Goal: Task Accomplishment & Management: Manage account settings

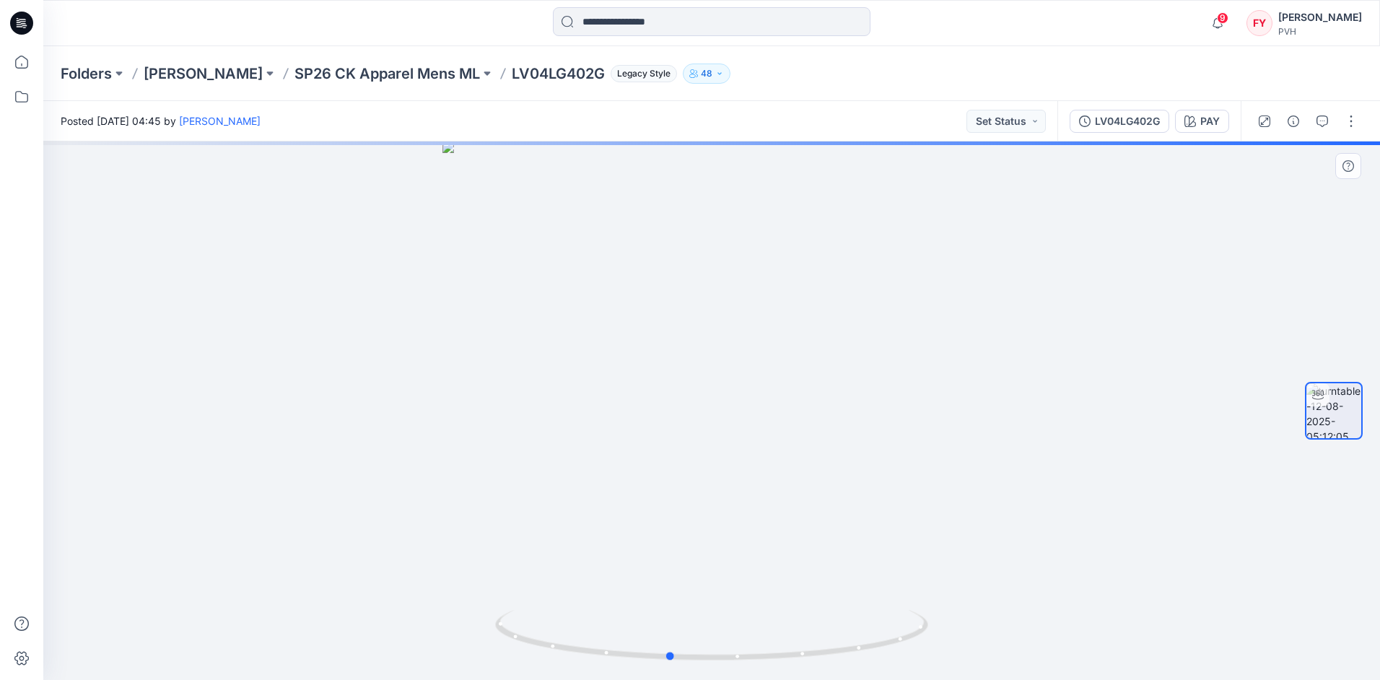
drag, startPoint x: 748, startPoint y: 478, endPoint x: 616, endPoint y: 487, distance: 131.7
click at [615, 486] on div at bounding box center [711, 410] width 1336 height 538
drag, startPoint x: 745, startPoint y: 499, endPoint x: 641, endPoint y: 500, distance: 103.9
click at [641, 500] on div at bounding box center [711, 410] width 1336 height 538
drag, startPoint x: 700, startPoint y: 510, endPoint x: 571, endPoint y: 518, distance: 128.7
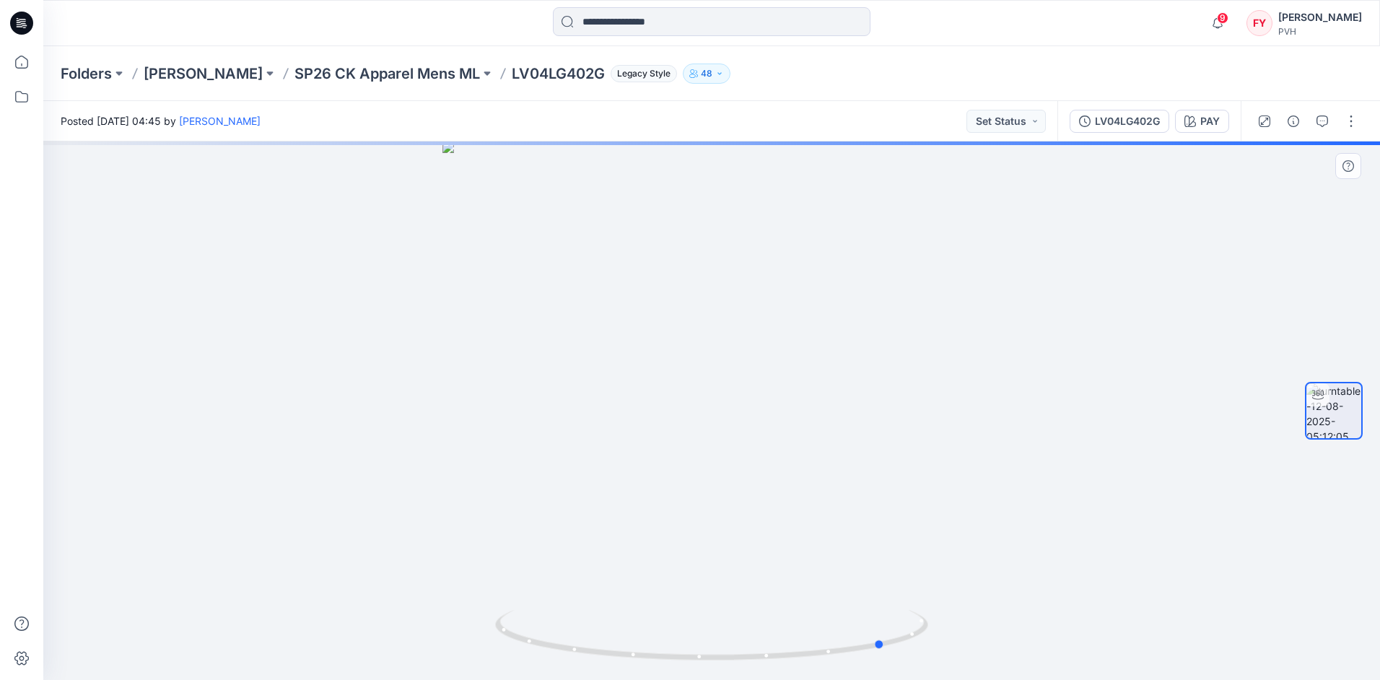
click at [571, 518] on div at bounding box center [711, 410] width 1336 height 538
click at [1349, 120] on button "button" at bounding box center [1350, 121] width 23 height 23
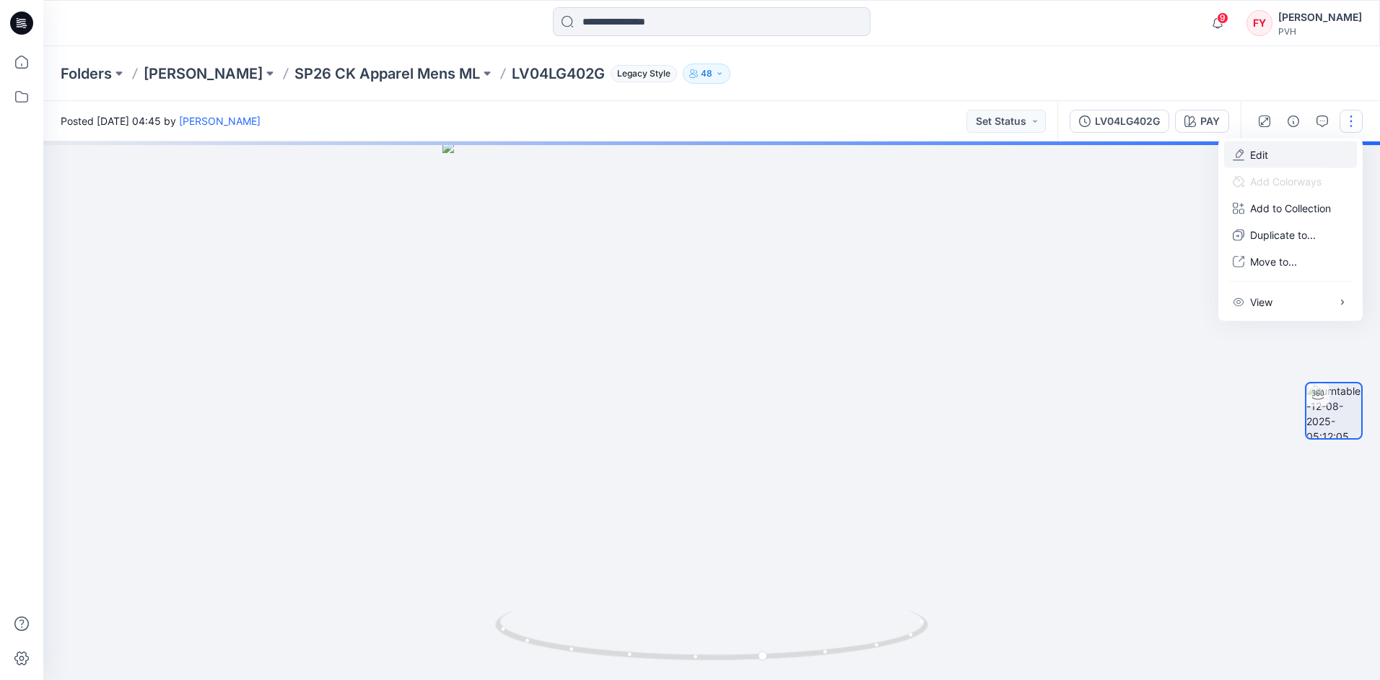
click at [1282, 159] on button "Edit" at bounding box center [1290, 154] width 133 height 27
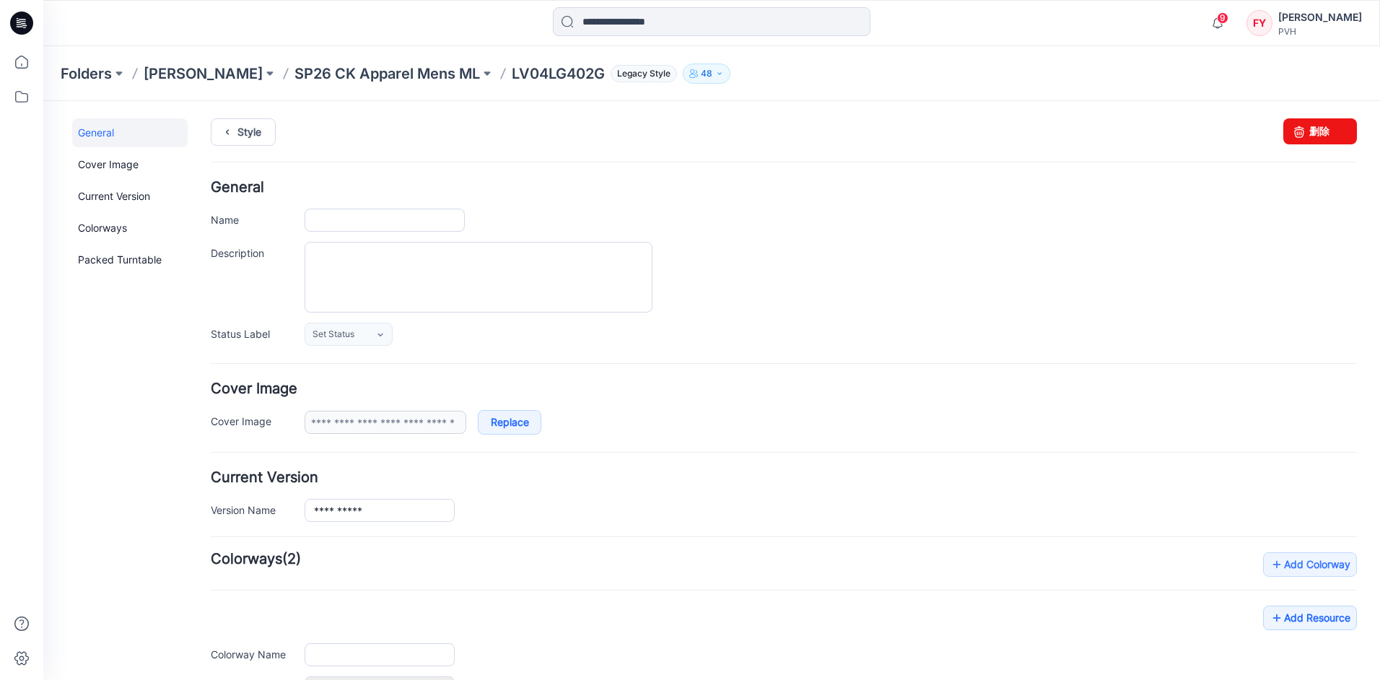
type input "**********"
type input "***"
type input "**********"
drag, startPoint x: 1300, startPoint y: 129, endPoint x: 810, endPoint y: 136, distance: 489.3
click at [1300, 129] on link "删除" at bounding box center [1320, 131] width 74 height 26
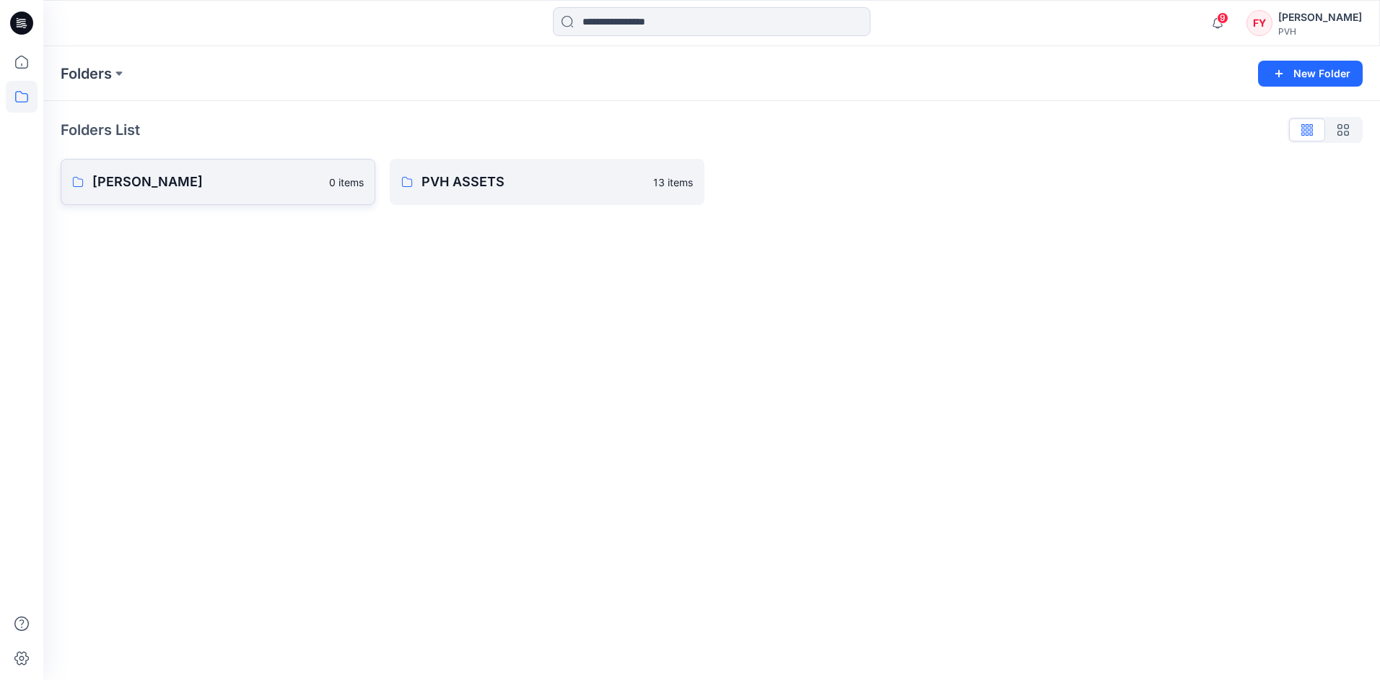
click at [256, 187] on p "[PERSON_NAME]" at bounding box center [206, 182] width 228 height 20
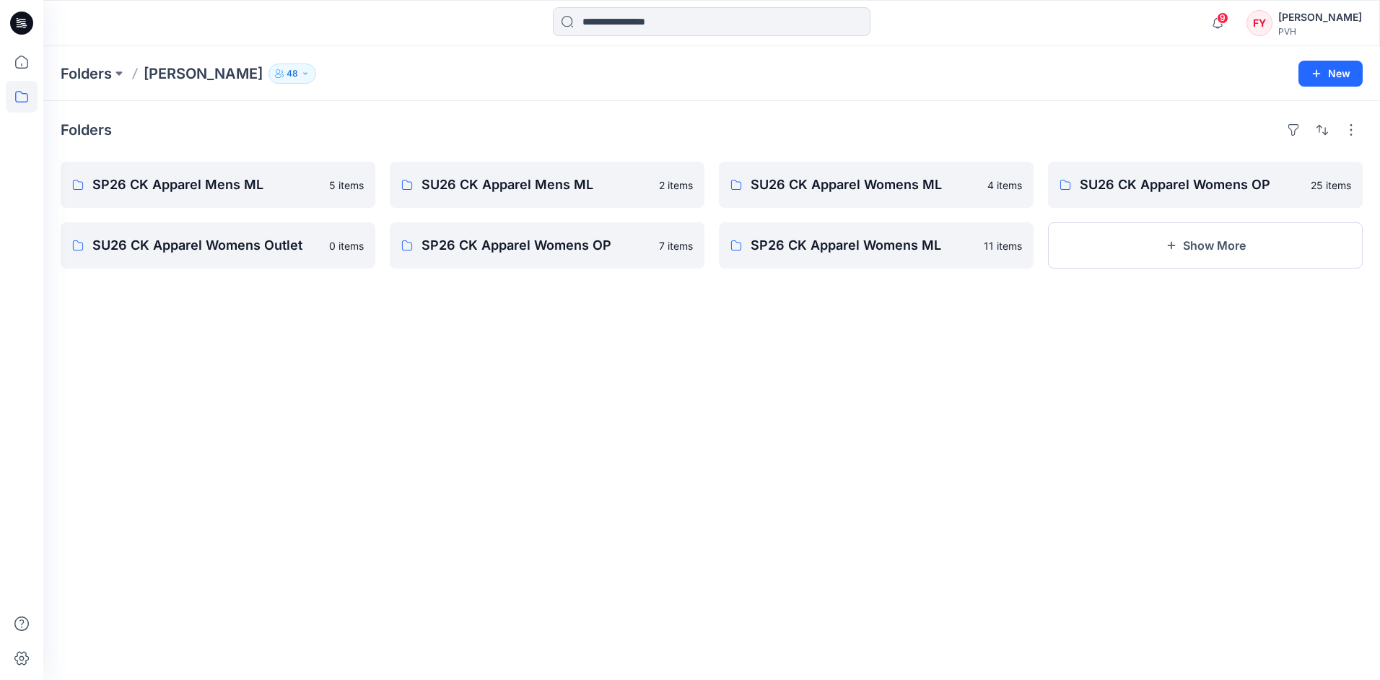
click at [396, 408] on div "Folders SP26 CK Apparel Mens ML 5 items SU26 CK Apparel Womens Outlet 0 items S…" at bounding box center [711, 390] width 1336 height 579
click at [344, 425] on div "Folders SP26 CK Apparel Mens ML 5 items SU26 CK Apparel Womens Outlet 0 items S…" at bounding box center [711, 390] width 1336 height 579
click at [527, 193] on p "SU26 CK Apparel Mens ML" at bounding box center [545, 185] width 248 height 20
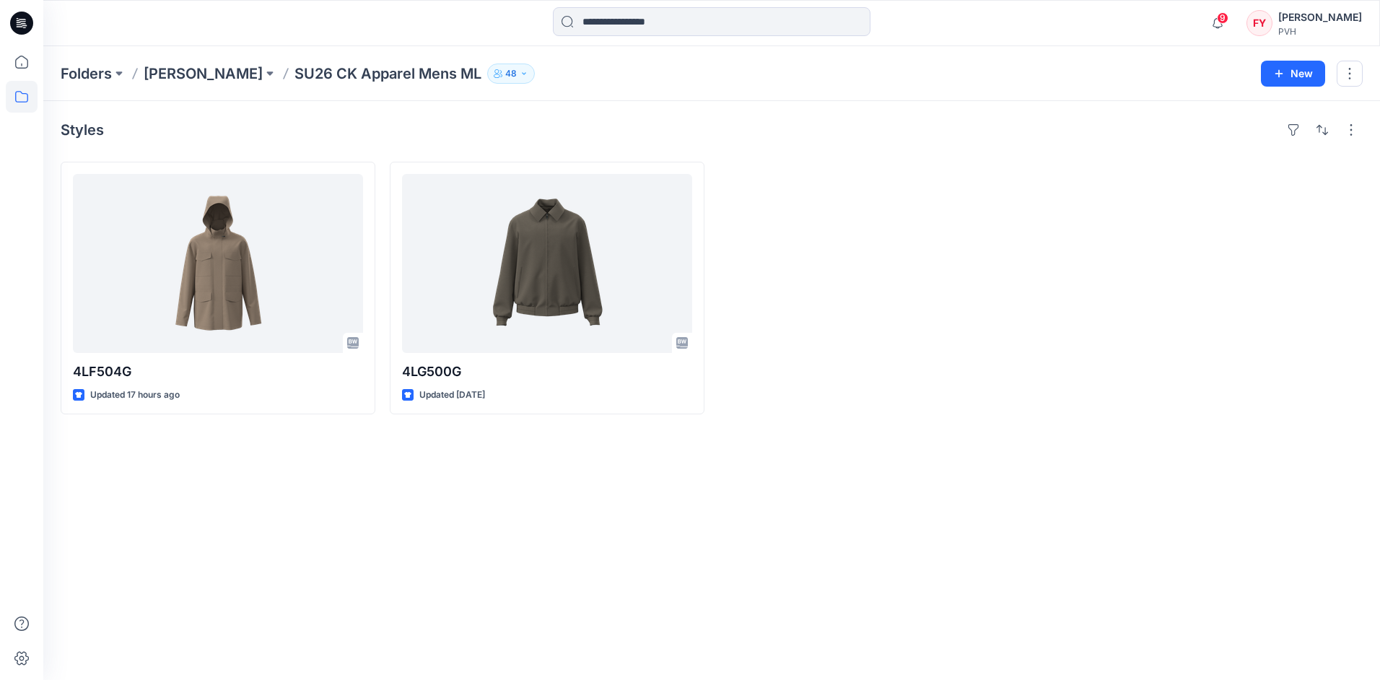
click at [938, 274] on div at bounding box center [876, 288] width 315 height 253
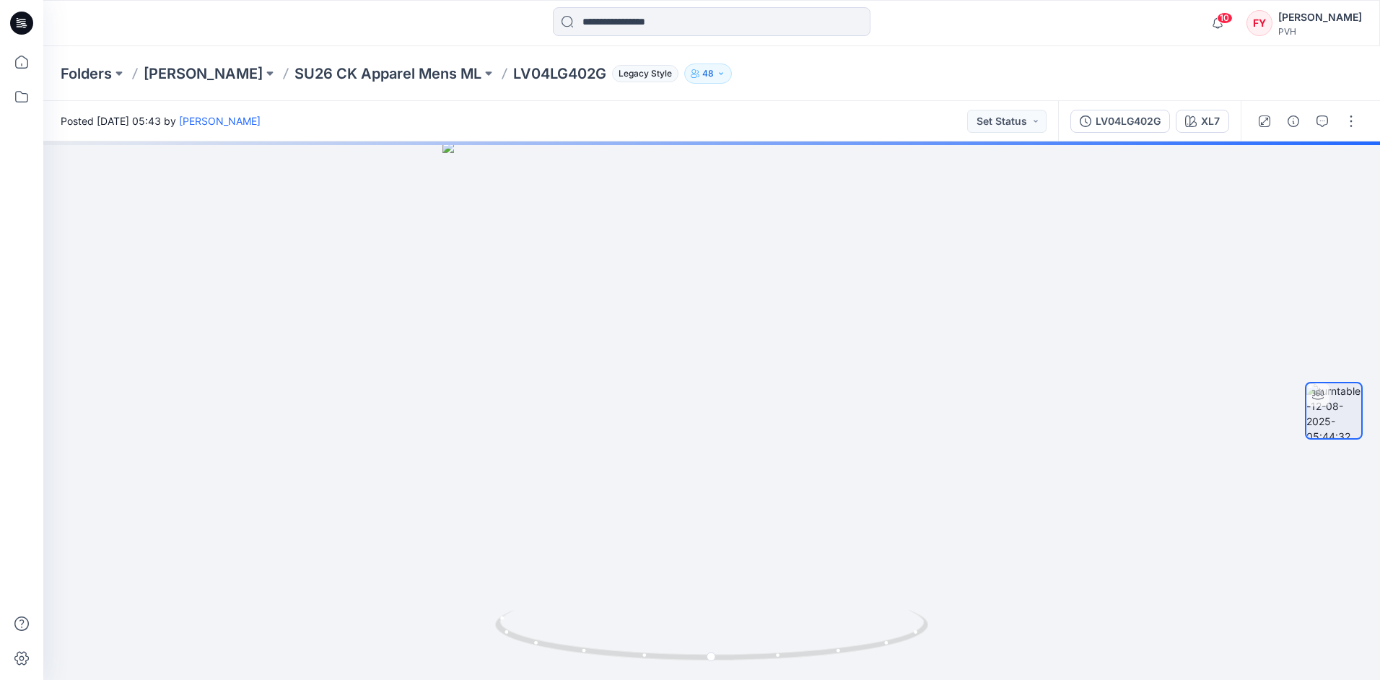
click at [903, 76] on div "Folders [PERSON_NAME] SU26 CK Apparel Mens ML LV04LG402G Legacy Style 48" at bounding box center [655, 73] width 1189 height 20
click at [933, 76] on div "Folders Fu Yuan SU26 CK Apparel Mens ML LV04LG402G Legacy Style 48" at bounding box center [655, 73] width 1189 height 20
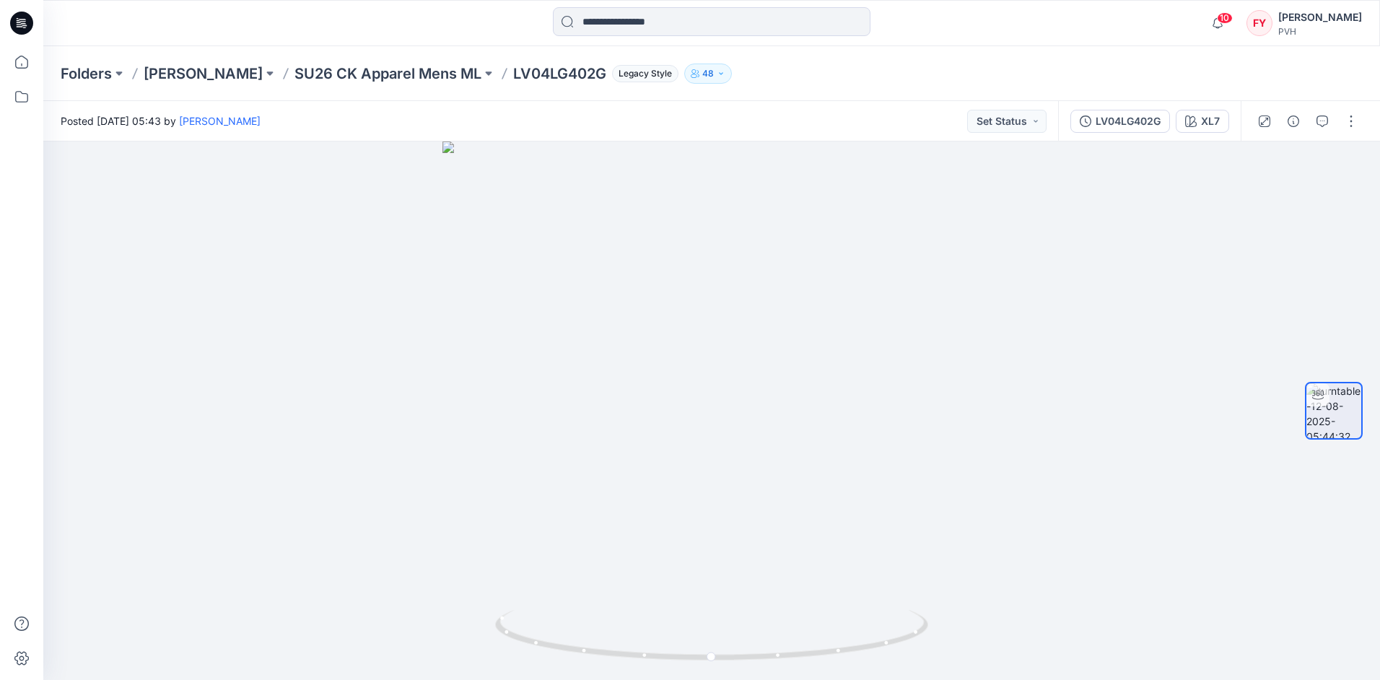
click at [738, 85] on div "Folders Fu Yuan SU26 CK Apparel Mens ML LV04LG402G Legacy Style 48" at bounding box center [711, 73] width 1336 height 55
click at [742, 66] on div "Folders Fu Yuan SU26 CK Apparel Mens ML LV04LG402G Legacy Style 48" at bounding box center [655, 73] width 1189 height 20
click at [398, 76] on p "SU26 CK Apparel Mens ML" at bounding box center [387, 73] width 187 height 20
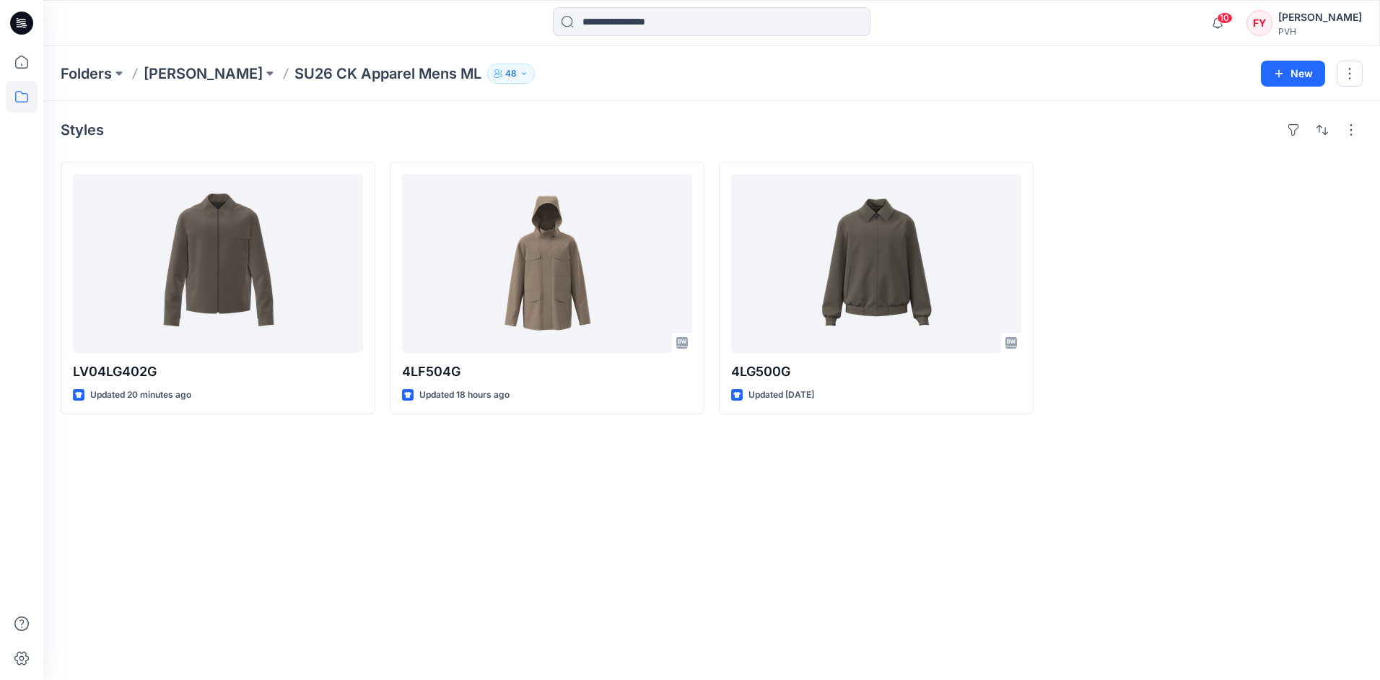
click at [499, 567] on div "Styles LV04LG402G Updated 20 minutes ago 4LF504G Updated 18 hours ago 4LG500G U…" at bounding box center [711, 390] width 1336 height 579
click at [483, 535] on div "Styles LV04LG402G Updated 20 minutes ago 4LF504G Updated 18 hours ago 4LG500G U…" at bounding box center [711, 390] width 1336 height 579
drag, startPoint x: 465, startPoint y: 541, endPoint x: 320, endPoint y: 432, distance: 181.4
click at [465, 541] on div "Styles LV04LG402G Updated 20 minutes ago 4LF504G Updated 18 hours ago 4LG500G U…" at bounding box center [711, 390] width 1336 height 579
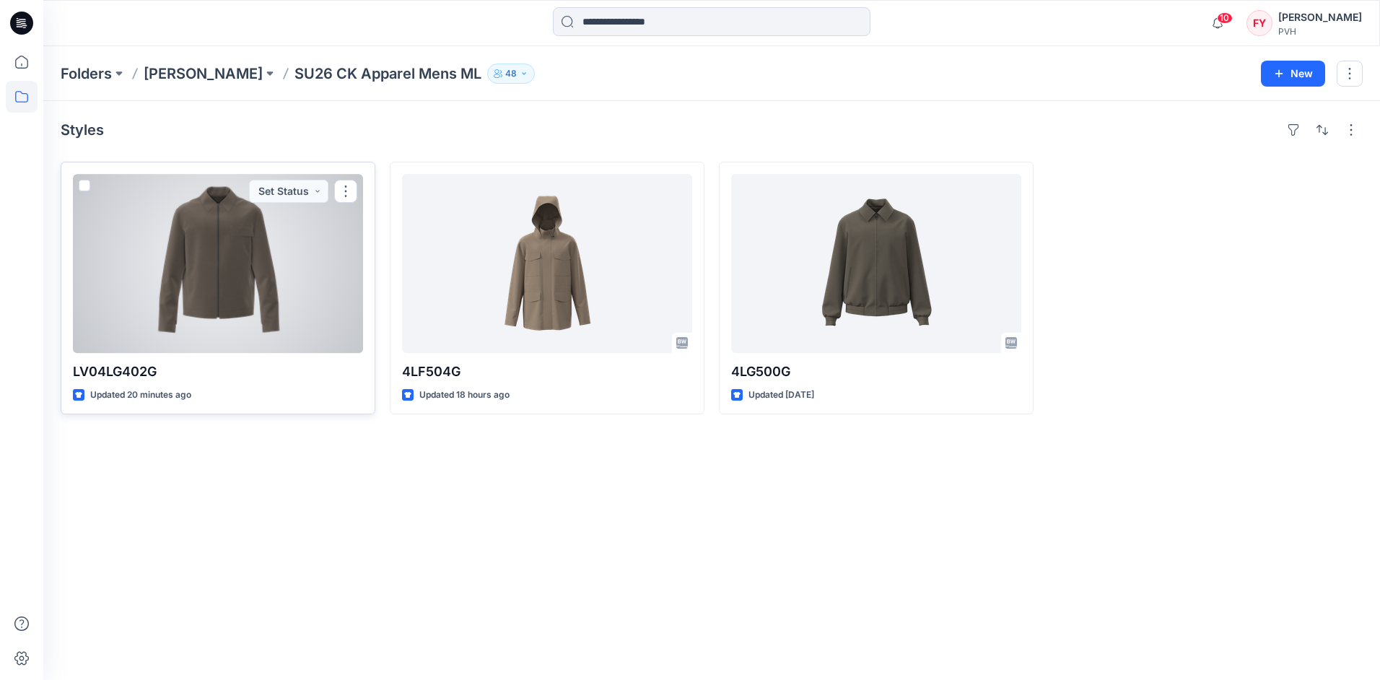
click at [253, 292] on div at bounding box center [218, 263] width 290 height 179
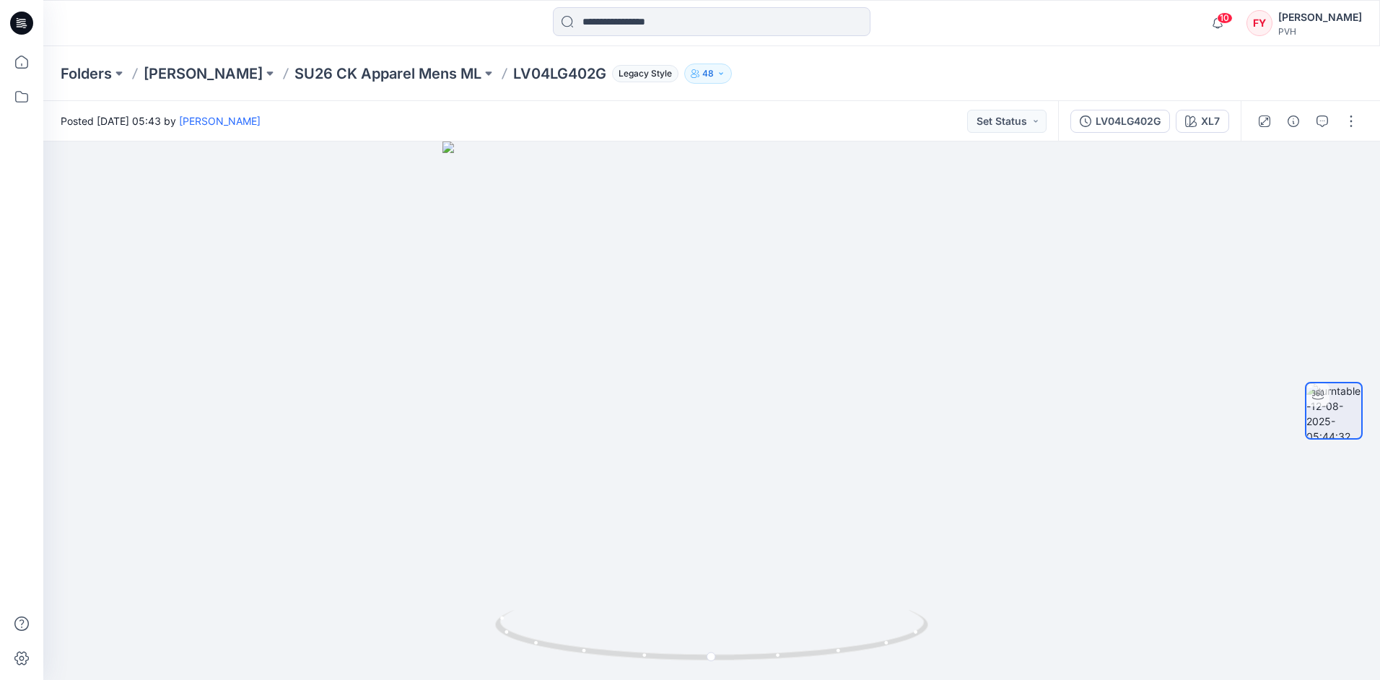
click at [968, 36] on div at bounding box center [711, 23] width 668 height 32
click at [1344, 119] on button "button" at bounding box center [1350, 121] width 23 height 23
click at [1318, 155] on button "Edit" at bounding box center [1290, 154] width 133 height 27
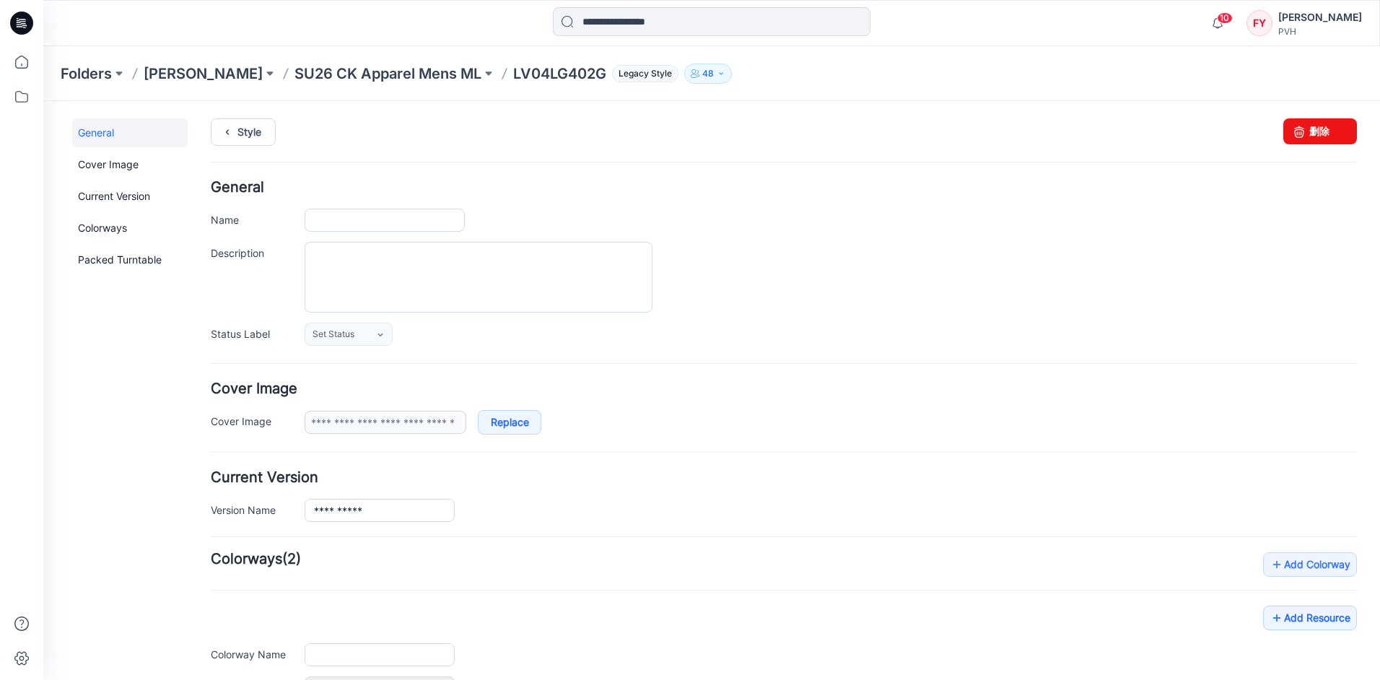
type input "**********"
type input "***"
type input "**********"
click at [1027, 463] on form "**********" at bounding box center [784, 588] width 1146 height 817
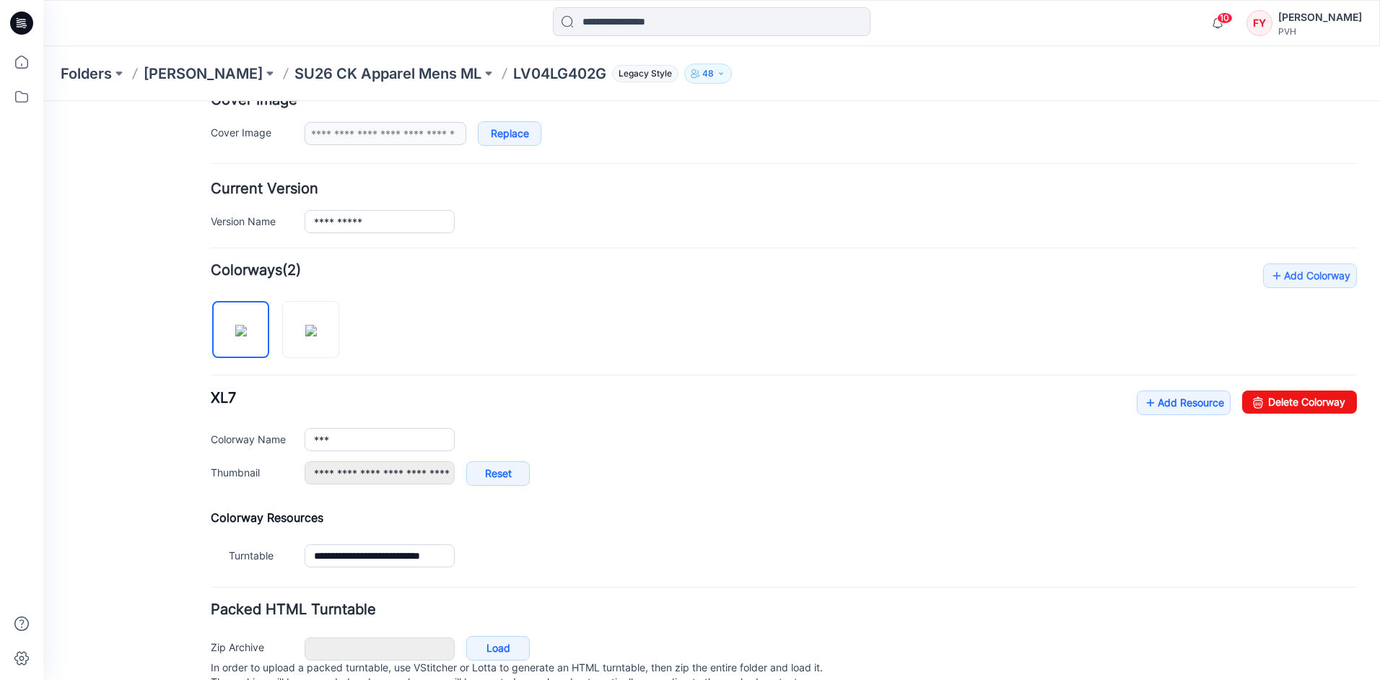
scroll to position [347, 0]
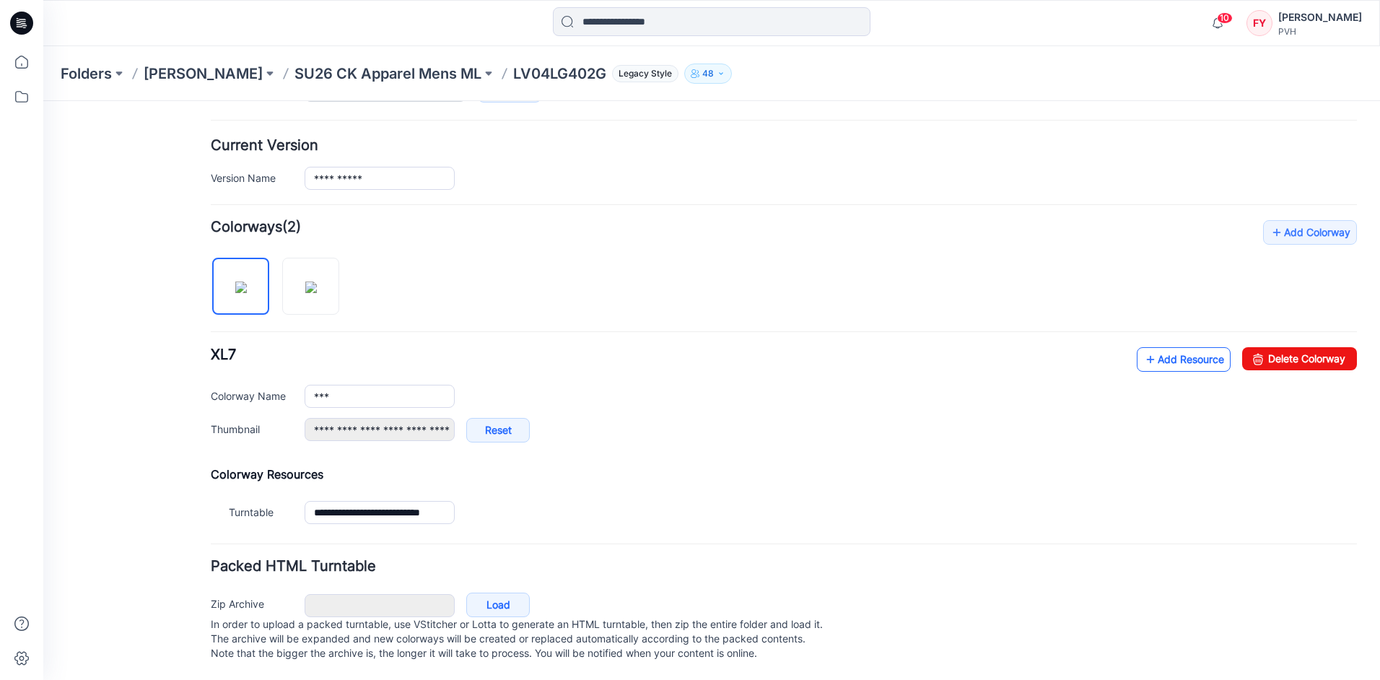
click at [1185, 351] on link "Add Resource" at bounding box center [1183, 359] width 94 height 25
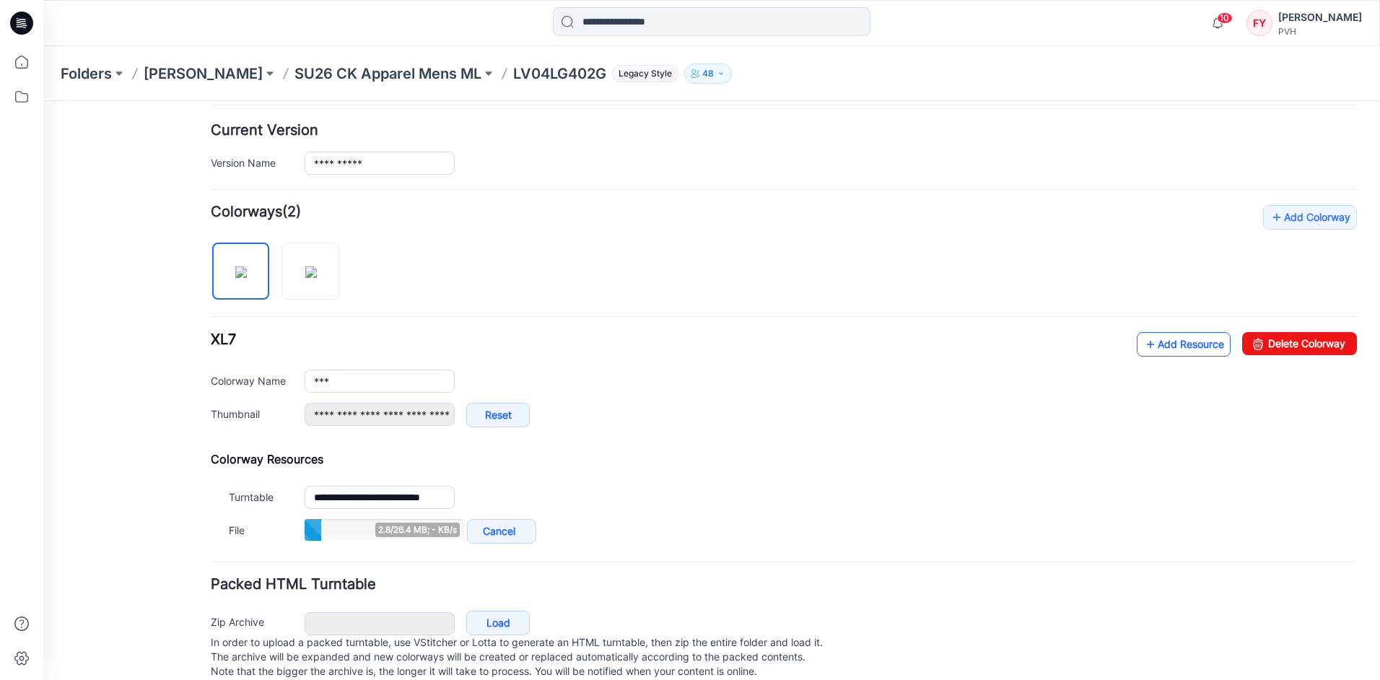
click at [1163, 350] on link "Add Resource" at bounding box center [1183, 344] width 94 height 25
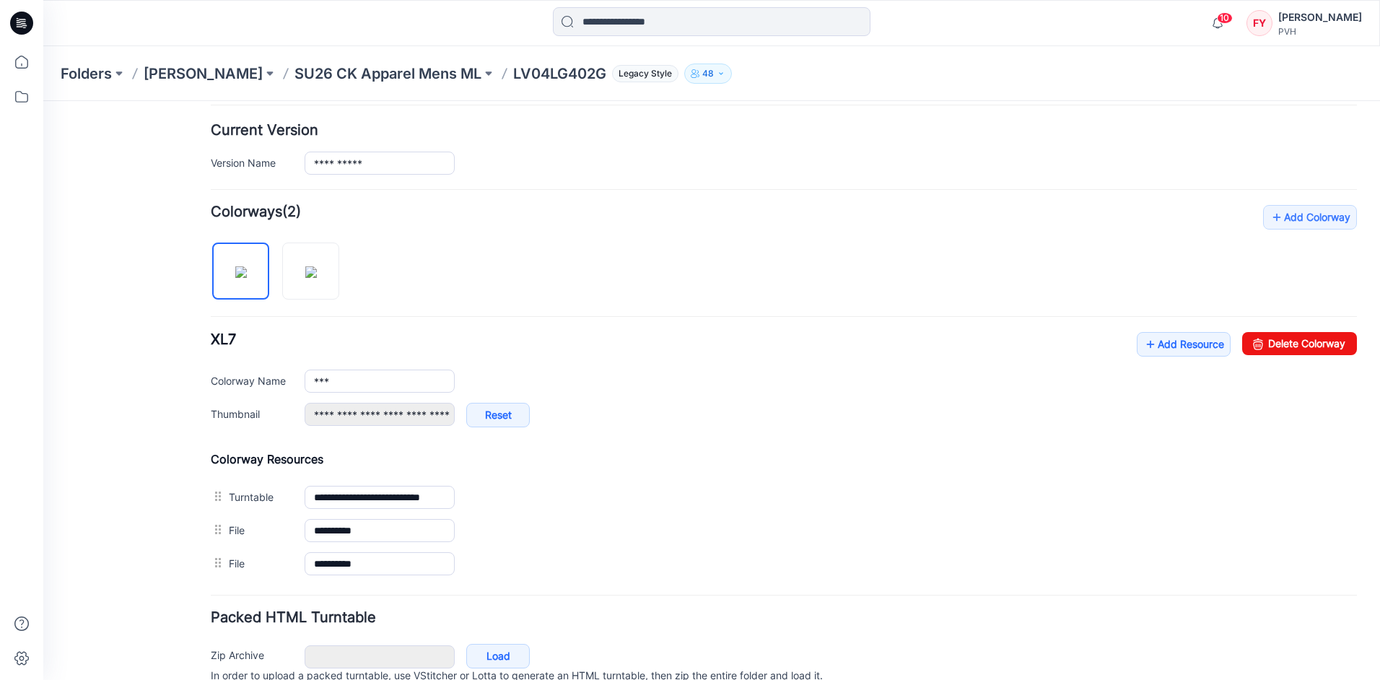
click at [126, 467] on div "General Cover Image Current Version Colorways Packed Turntable" at bounding box center [129, 251] width 115 height 960
click at [153, 440] on div "General Cover Image Current Version Colorways Packed Turntable" at bounding box center [129, 251] width 115 height 960
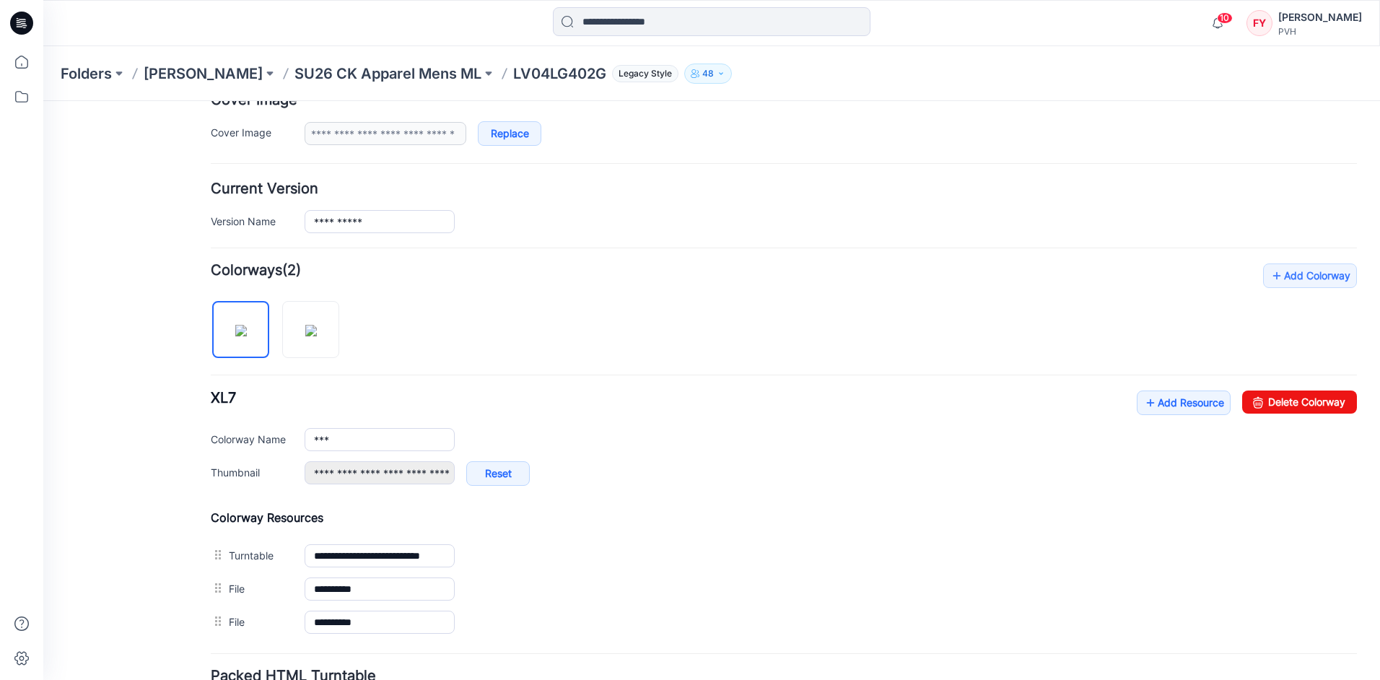
scroll to position [0, 0]
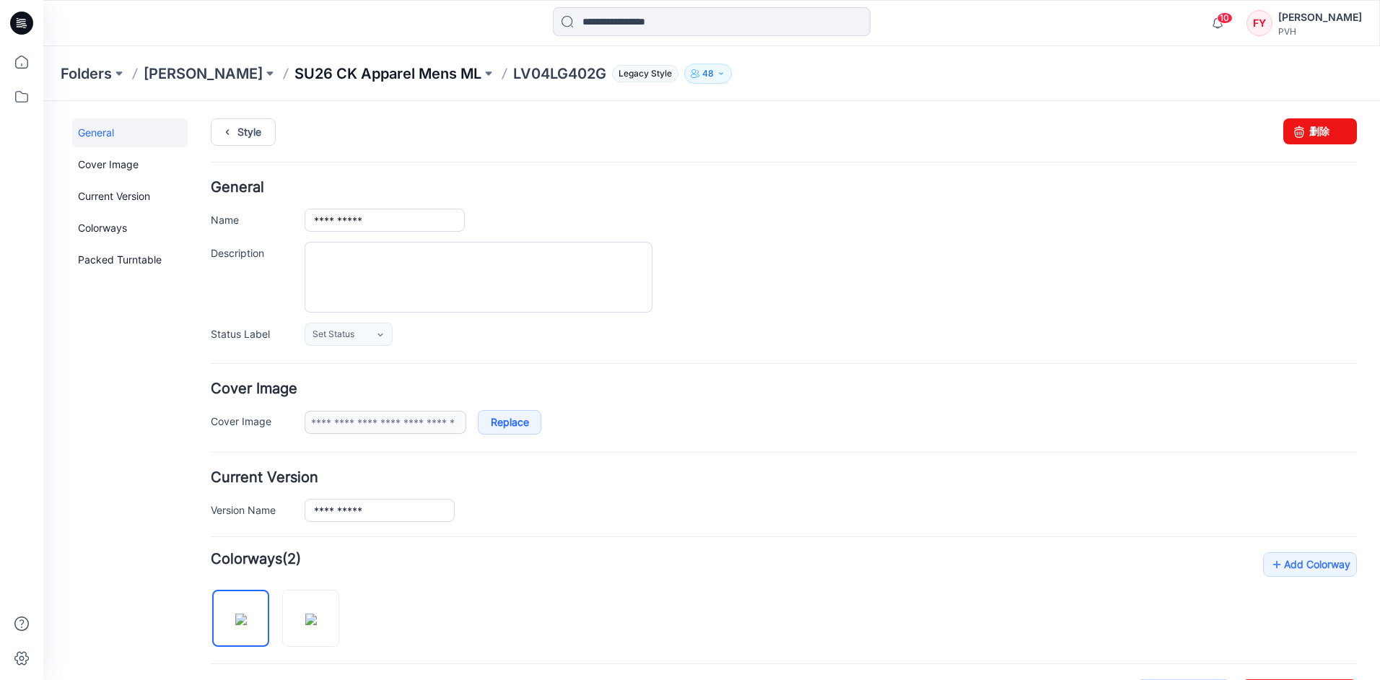
click at [367, 69] on p "SU26 CK Apparel Mens ML" at bounding box center [387, 73] width 187 height 20
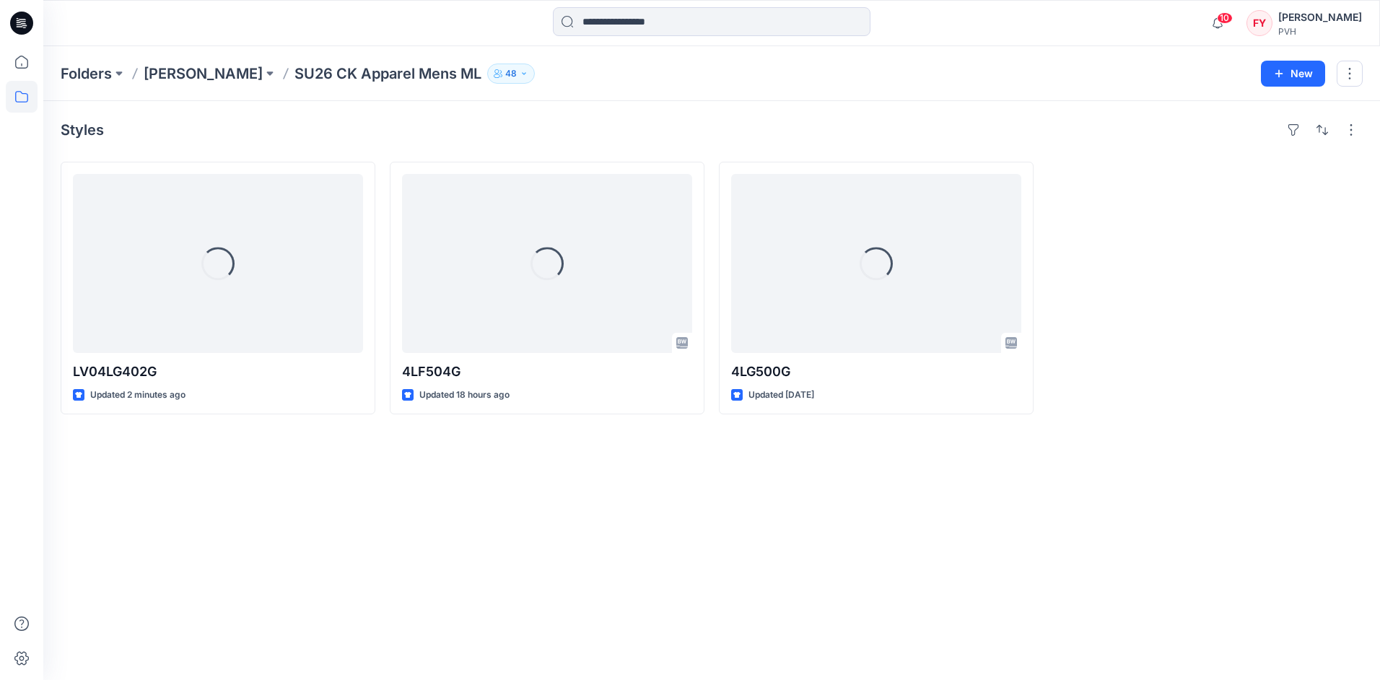
click at [346, 509] on div "Styles Loading... LV04LG402G Updated 2 minutes ago Loading... 4LF504G Updated 1…" at bounding box center [711, 390] width 1336 height 579
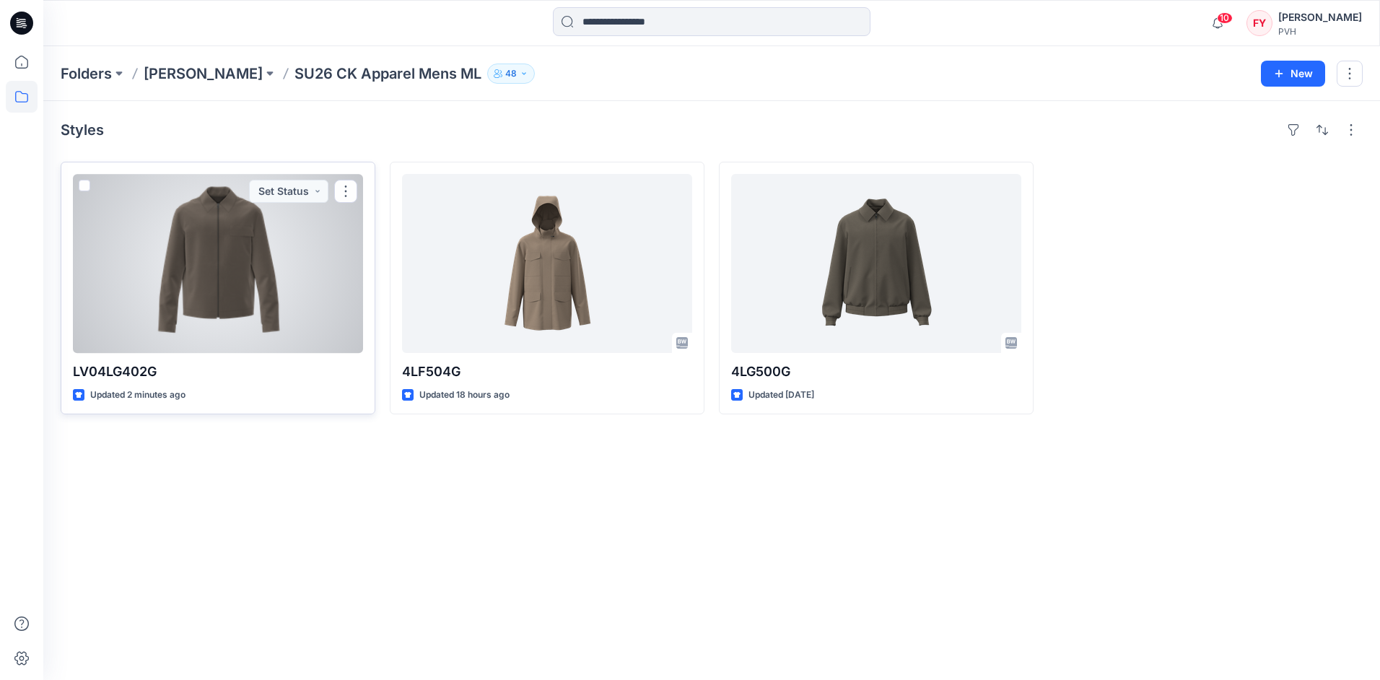
click at [169, 304] on div at bounding box center [218, 263] width 290 height 179
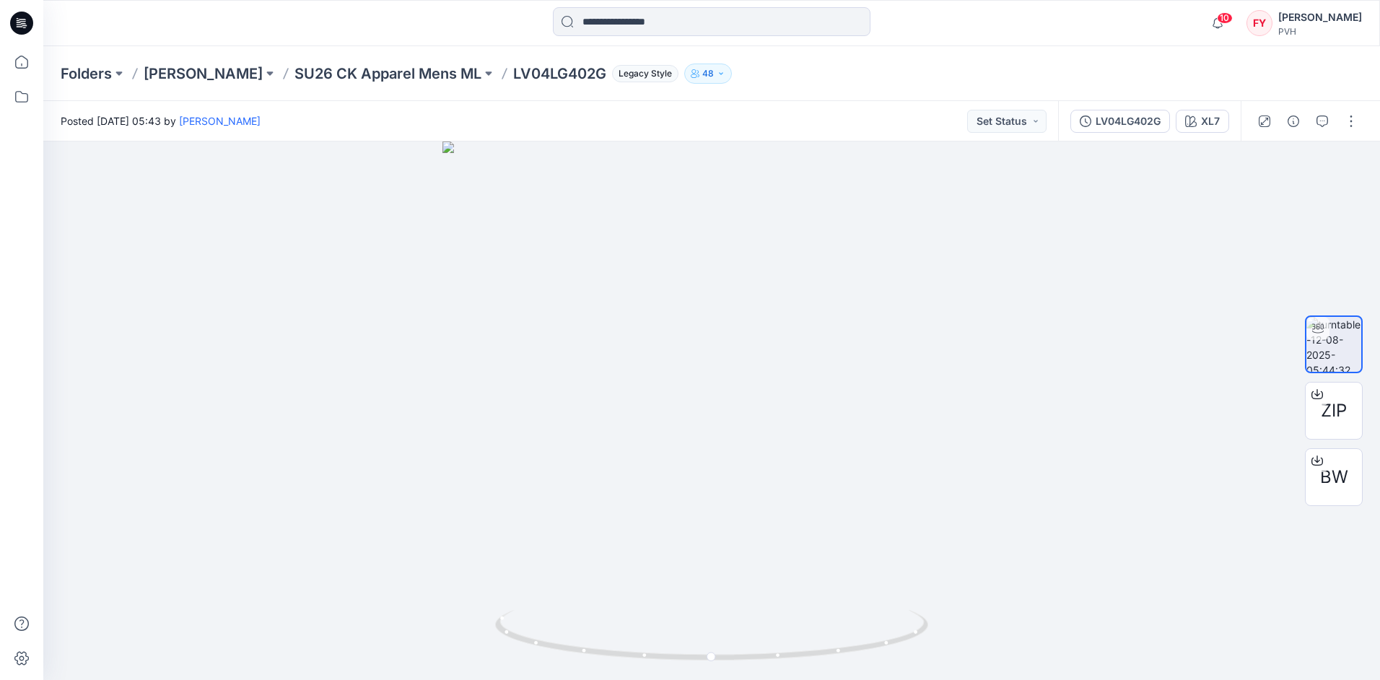
click at [875, 67] on div "Folders [PERSON_NAME] SU26 CK Apparel Mens ML LV04LG402G Legacy Style 48" at bounding box center [655, 73] width 1189 height 20
click at [365, 84] on div "Folders [PERSON_NAME] SU26 CK Apparel Mens ML LV04LG402G Legacy Style 48" at bounding box center [711, 73] width 1336 height 55
click at [366, 77] on p "SU26 CK Apparel Mens ML" at bounding box center [387, 73] width 187 height 20
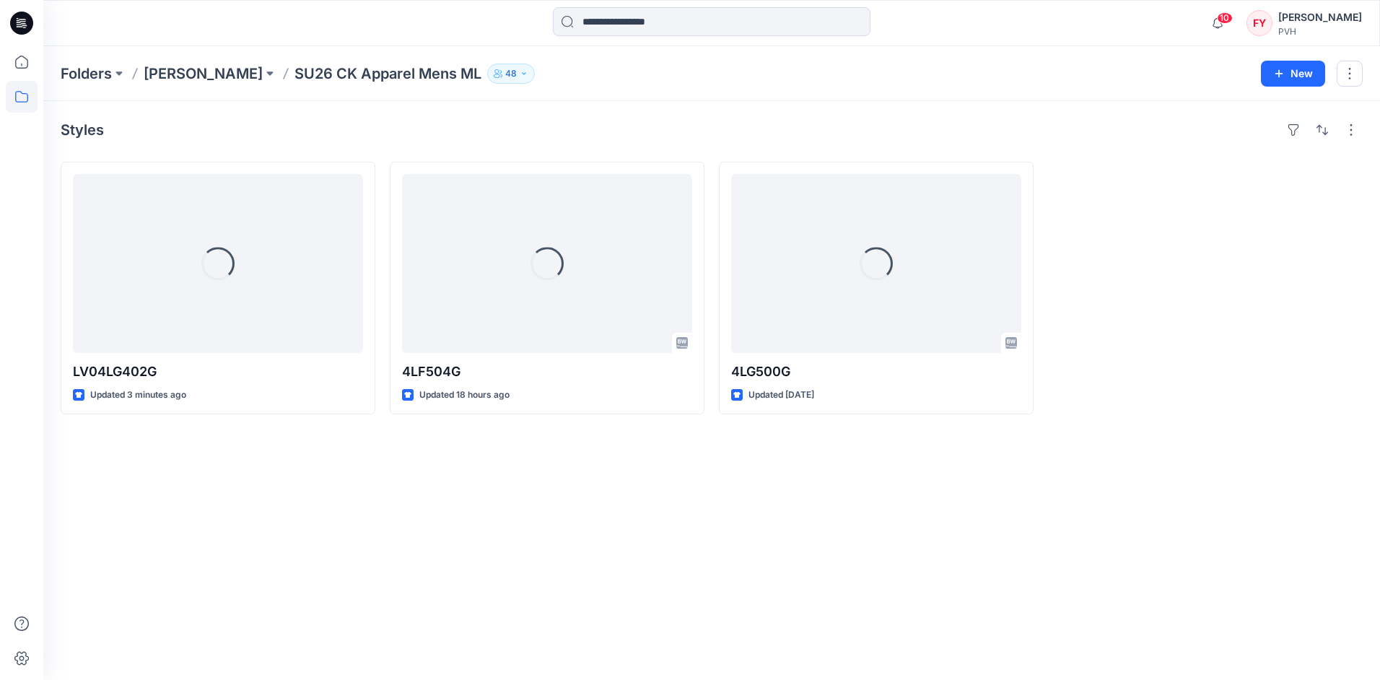
click at [551, 552] on div "Styles Loading... LV04LG402G Updated 3 minutes ago Loading... 4LF504G Updated 1…" at bounding box center [711, 390] width 1336 height 579
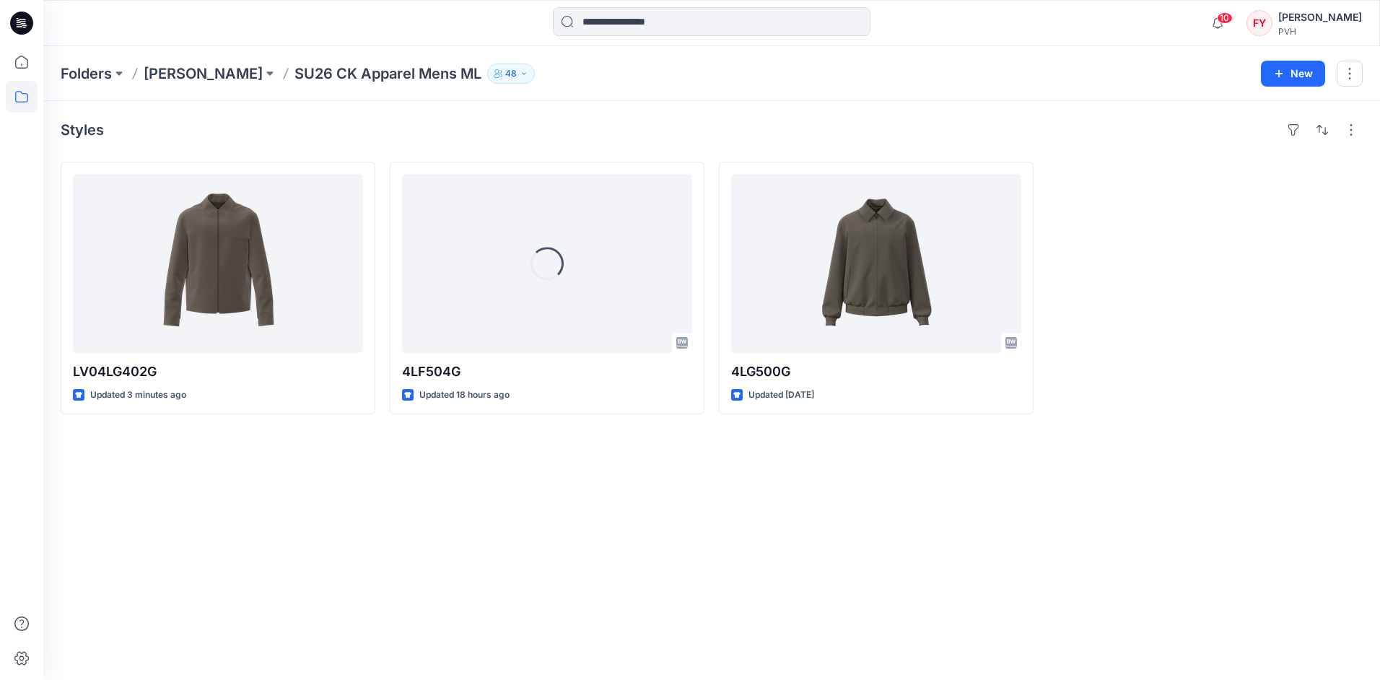
click at [571, 505] on div "Styles LV04LG402G Updated 3 minutes ago Loading... 4LF504G Updated 18 hours ago…" at bounding box center [711, 390] width 1336 height 579
click at [571, 504] on div "Styles LV04LG402G Updated 3 minutes ago 4LF504G Updated 18 hours ago 4LG500G Up…" at bounding box center [711, 390] width 1336 height 579
click at [566, 564] on div "Styles LV04LG402G Updated 3 minutes ago 4LF504G Updated 18 hours ago 4LG500G Up…" at bounding box center [711, 390] width 1336 height 579
click at [610, 506] on div "Styles LV04LG402G Updated 3 minutes ago 4LF504G Updated 18 hours ago 4LG500G Up…" at bounding box center [711, 390] width 1336 height 579
click at [343, 538] on div "Styles LV04LG402G Updated 3 minutes ago 4LF504G Updated 18 hours ago 4LG500G Up…" at bounding box center [711, 390] width 1336 height 579
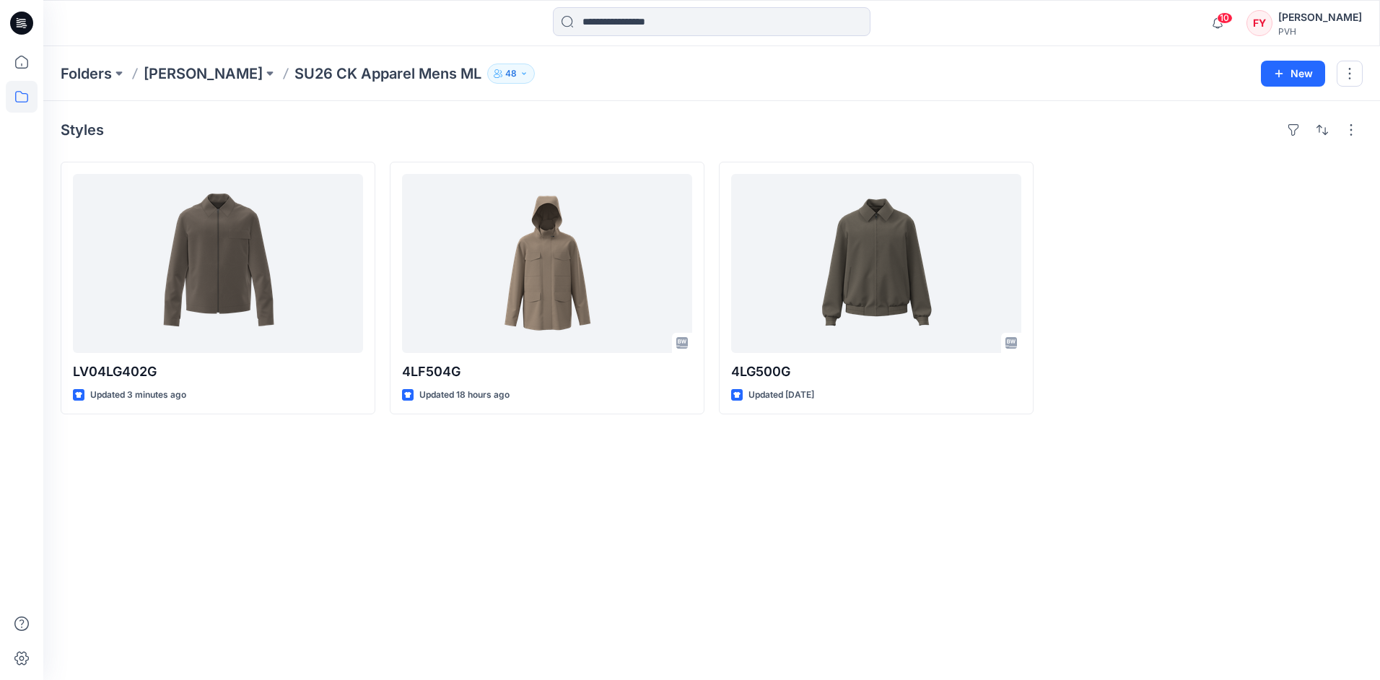
drag, startPoint x: 258, startPoint y: 517, endPoint x: 301, endPoint y: 498, distance: 46.8
click at [258, 517] on div "Styles LV04LG402G Updated 3 minutes ago 4LF504G Updated 18 hours ago 4LG500G Up…" at bounding box center [711, 390] width 1336 height 579
click at [273, 566] on div "Styles LV04LG402G Updated 4 minutes ago 4LF504G Updated 18 hours ago 4LG500G Up…" at bounding box center [711, 390] width 1336 height 579
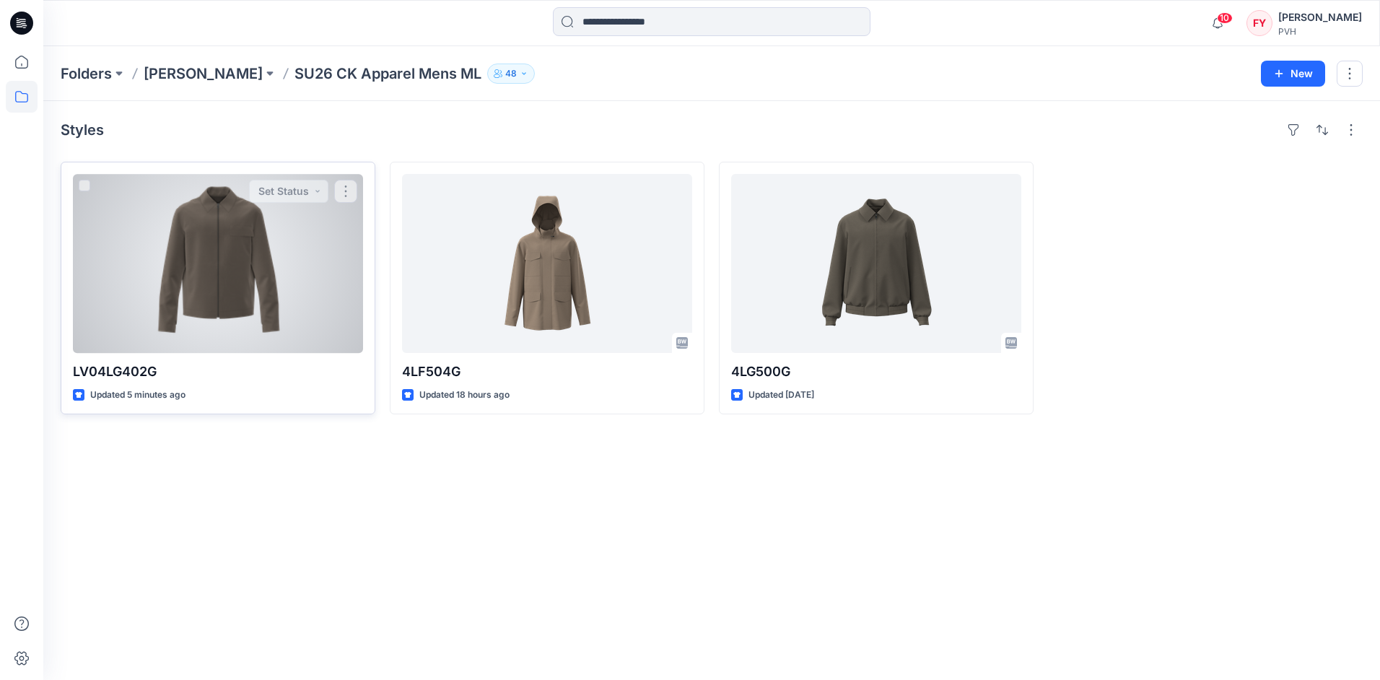
click at [259, 294] on div at bounding box center [218, 263] width 290 height 179
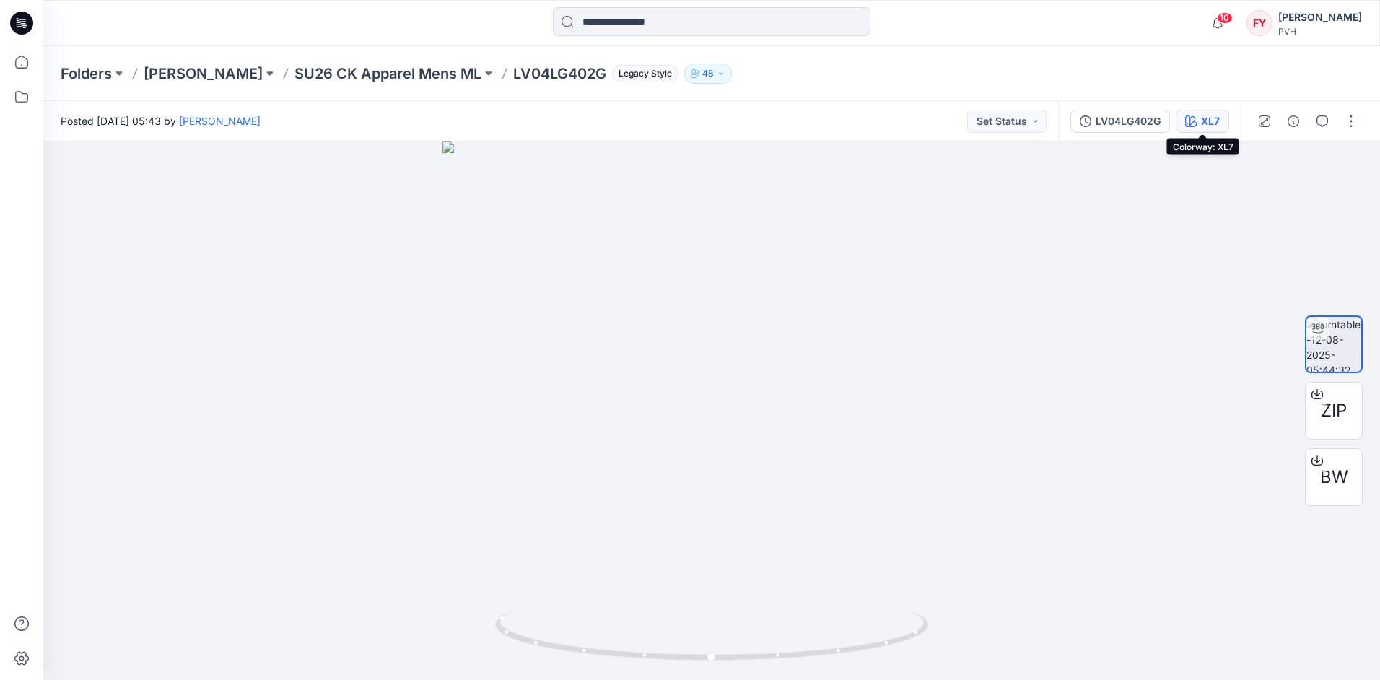
click at [1216, 123] on div "XL7" at bounding box center [1210, 121] width 19 height 16
